Goal: Transaction & Acquisition: Purchase product/service

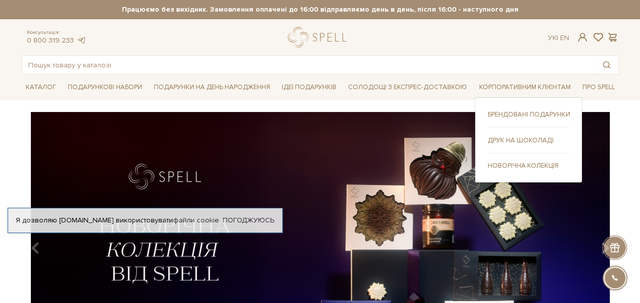
click at [522, 138] on link "Друк на шоколаді" at bounding box center [528, 140] width 82 height 9
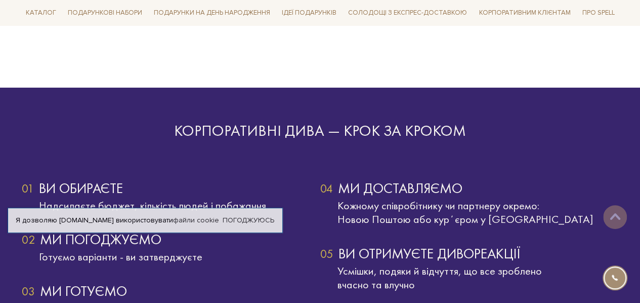
scroll to position [1821, 0]
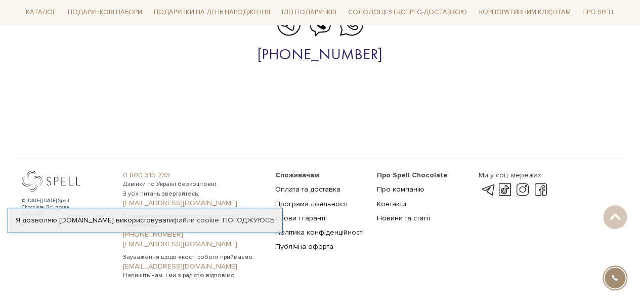
scroll to position [2799, 0]
